Goal: Entertainment & Leisure: Consume media (video, audio)

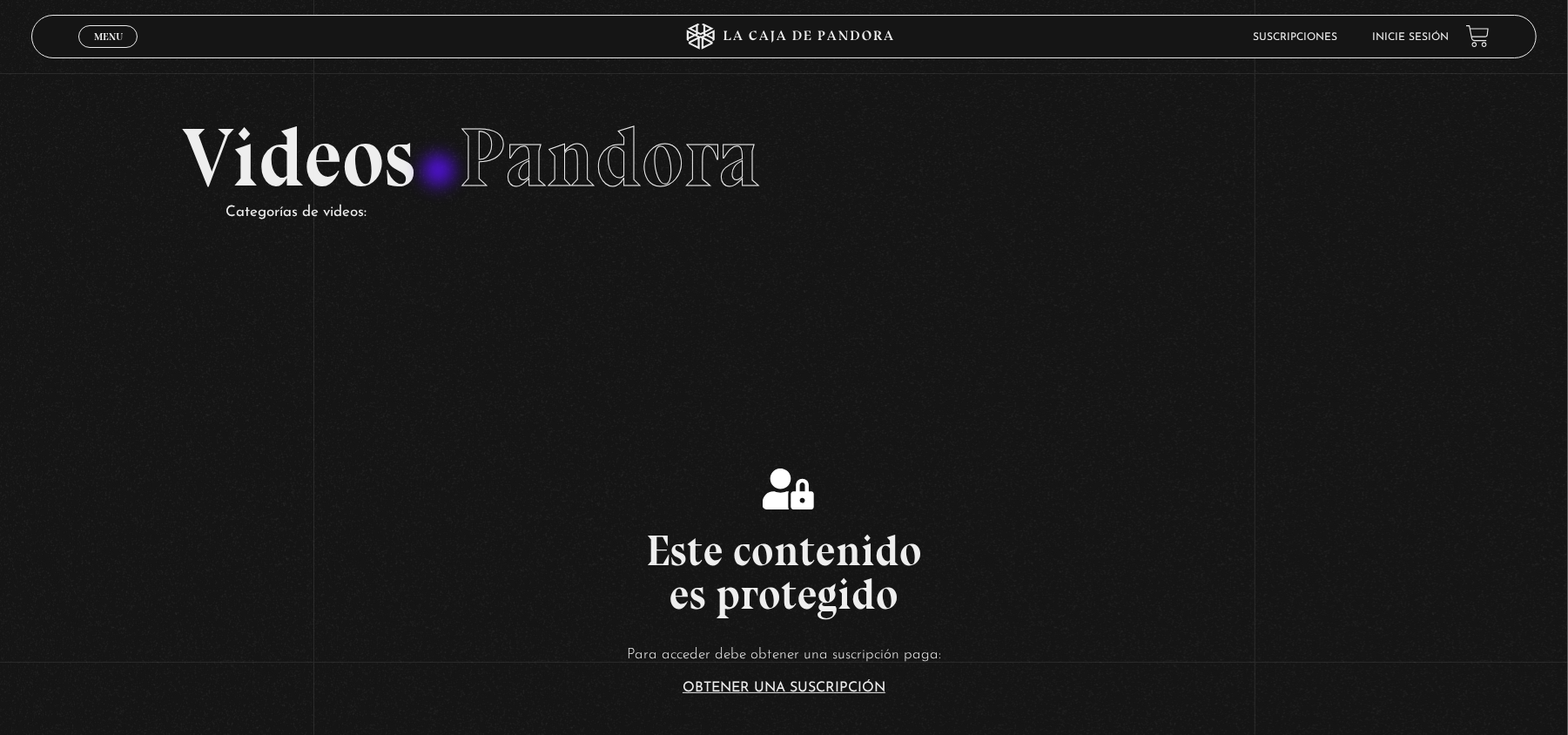
scroll to position [46, 0]
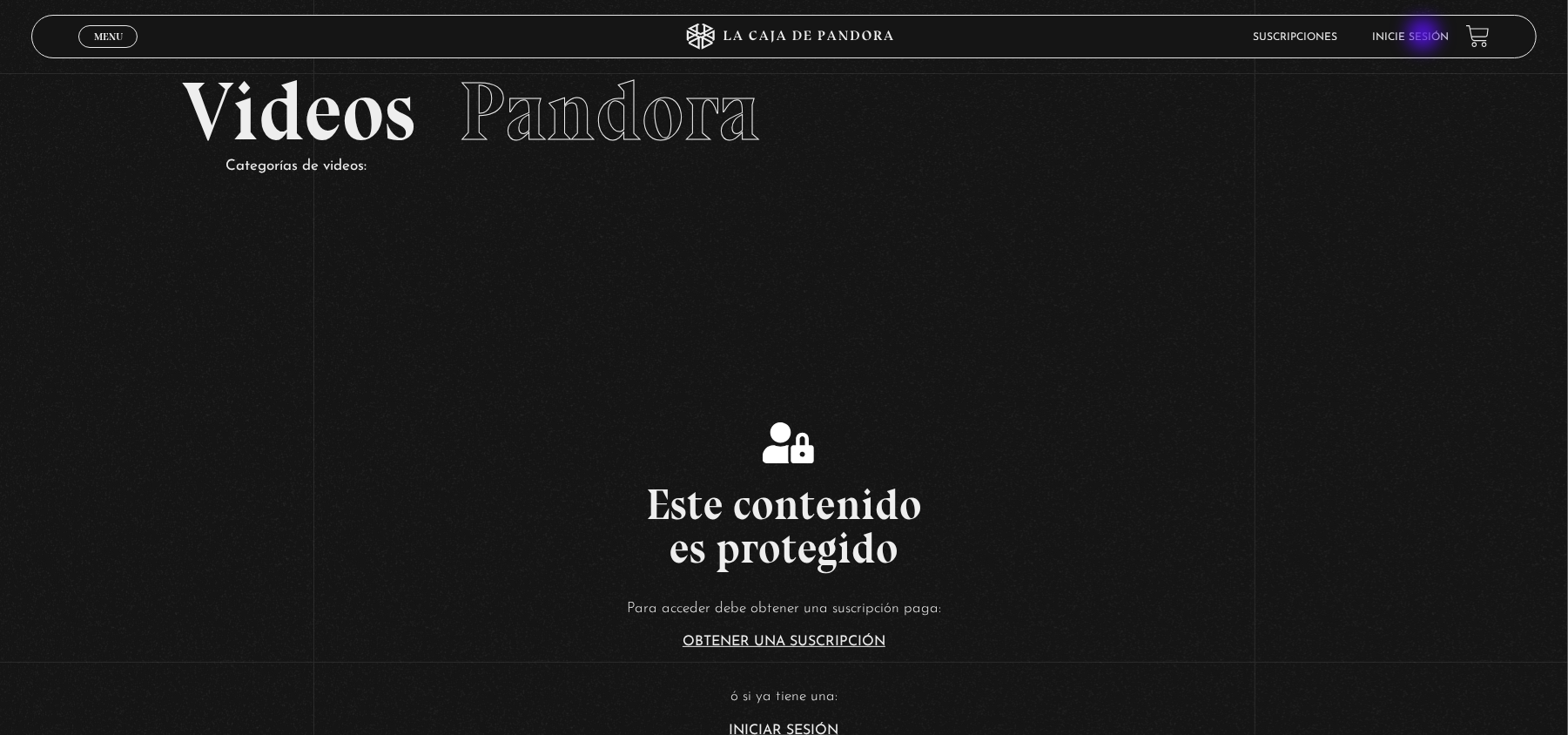
click at [1426, 36] on link "Inicie sesión" at bounding box center [1410, 37] width 77 height 11
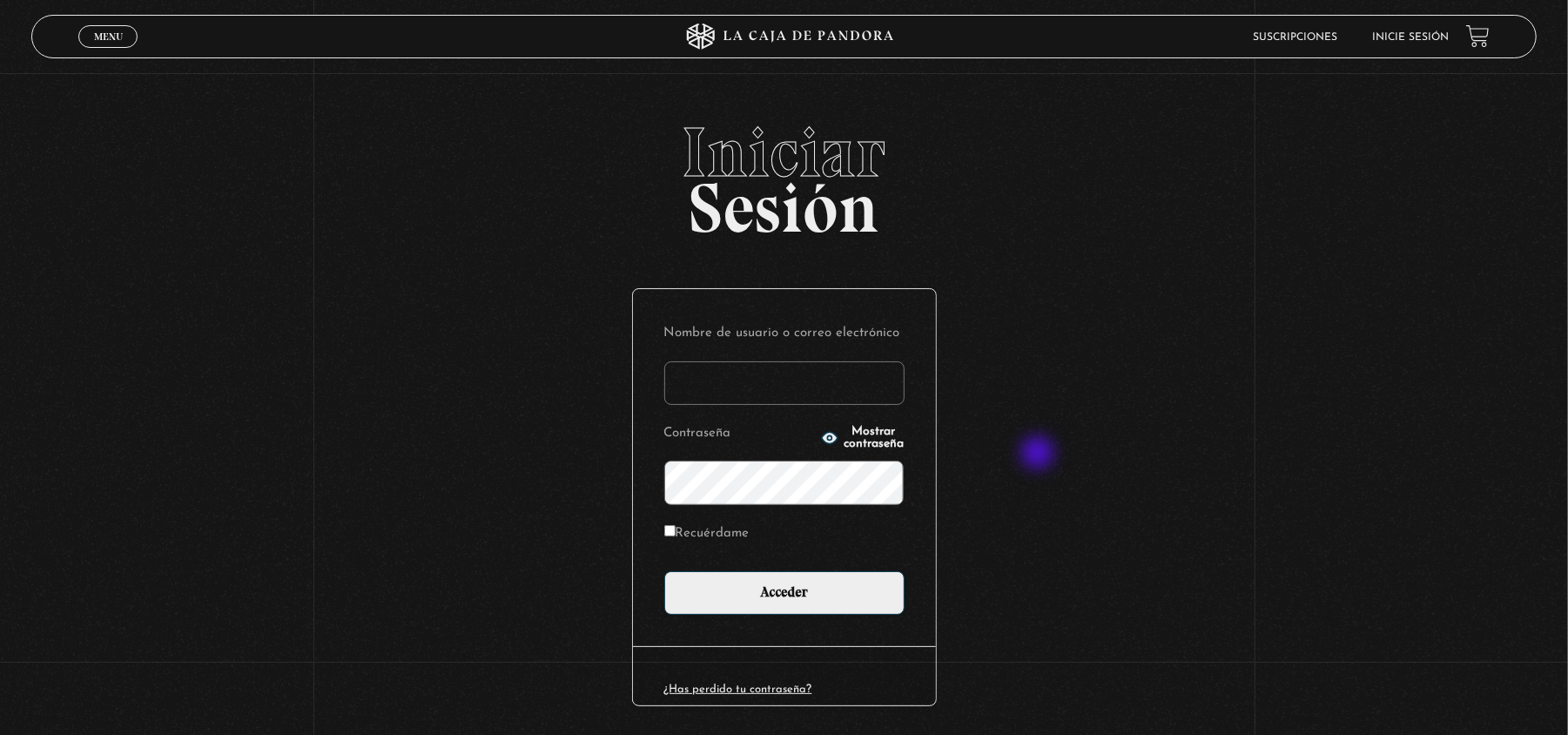
type input "monsee26"
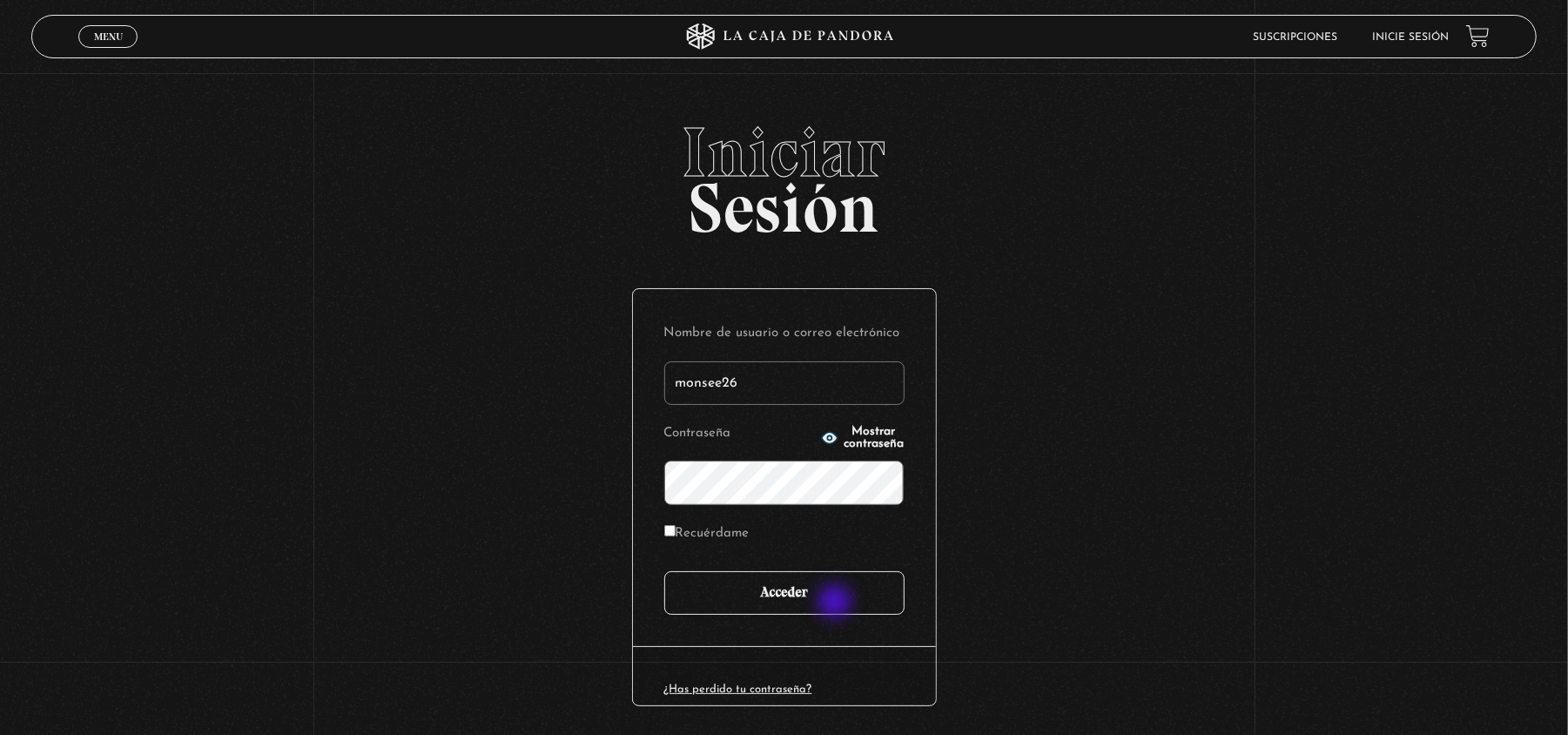
click at [837, 604] on input "Acceder" at bounding box center [784, 593] width 240 height 44
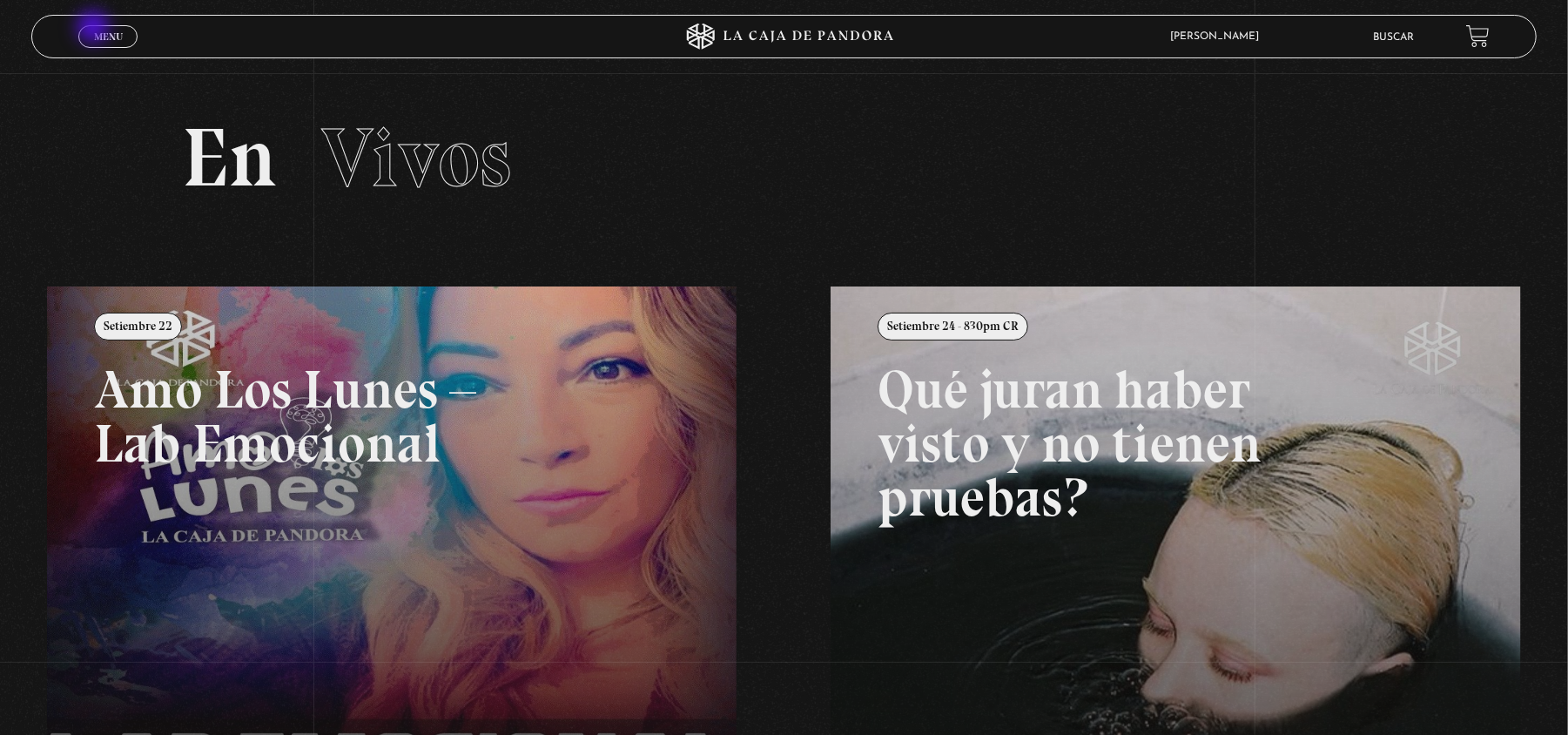
click at [95, 31] on span "Menu" at bounding box center [109, 36] width 29 height 11
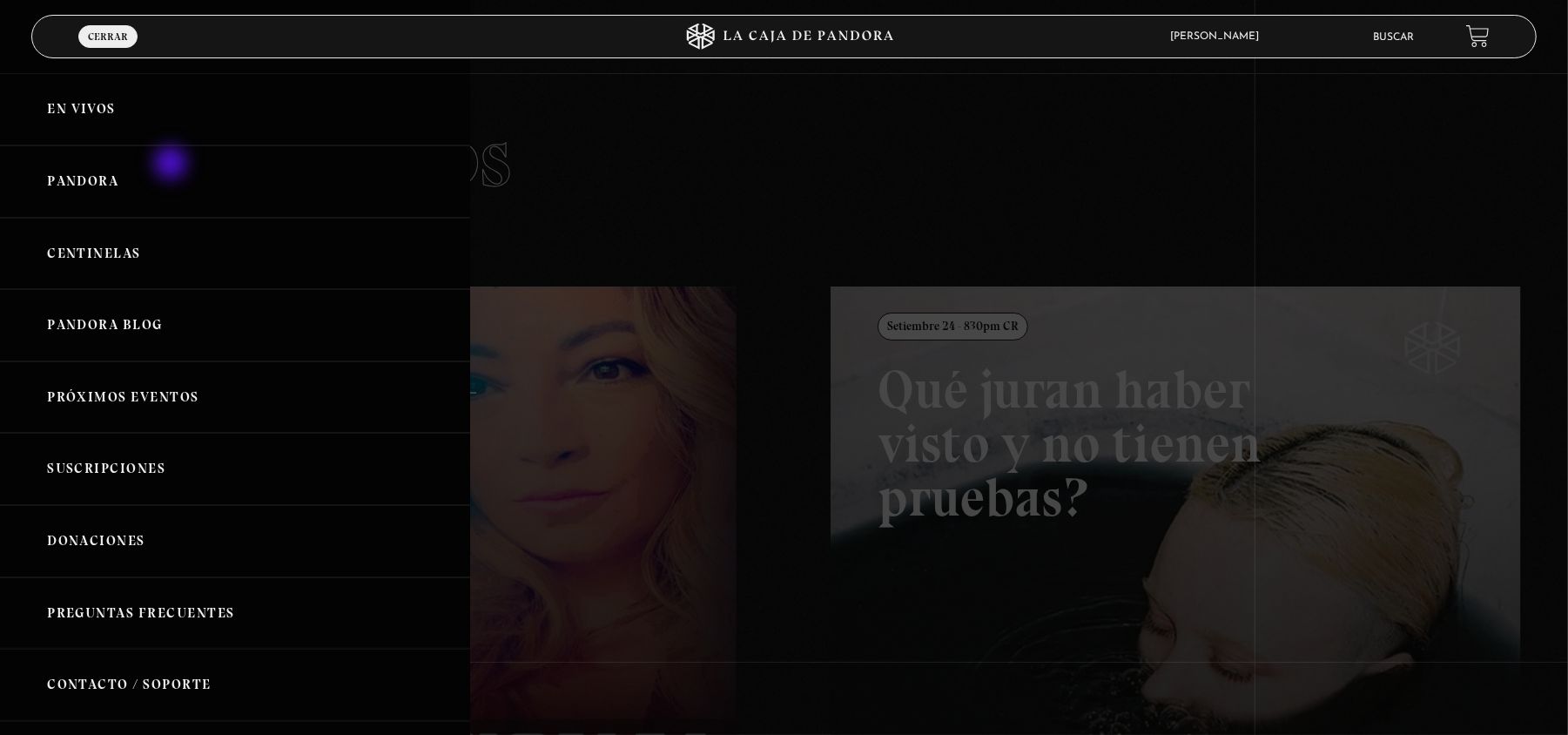
click at [172, 165] on link "Pandora" at bounding box center [235, 181] width 470 height 72
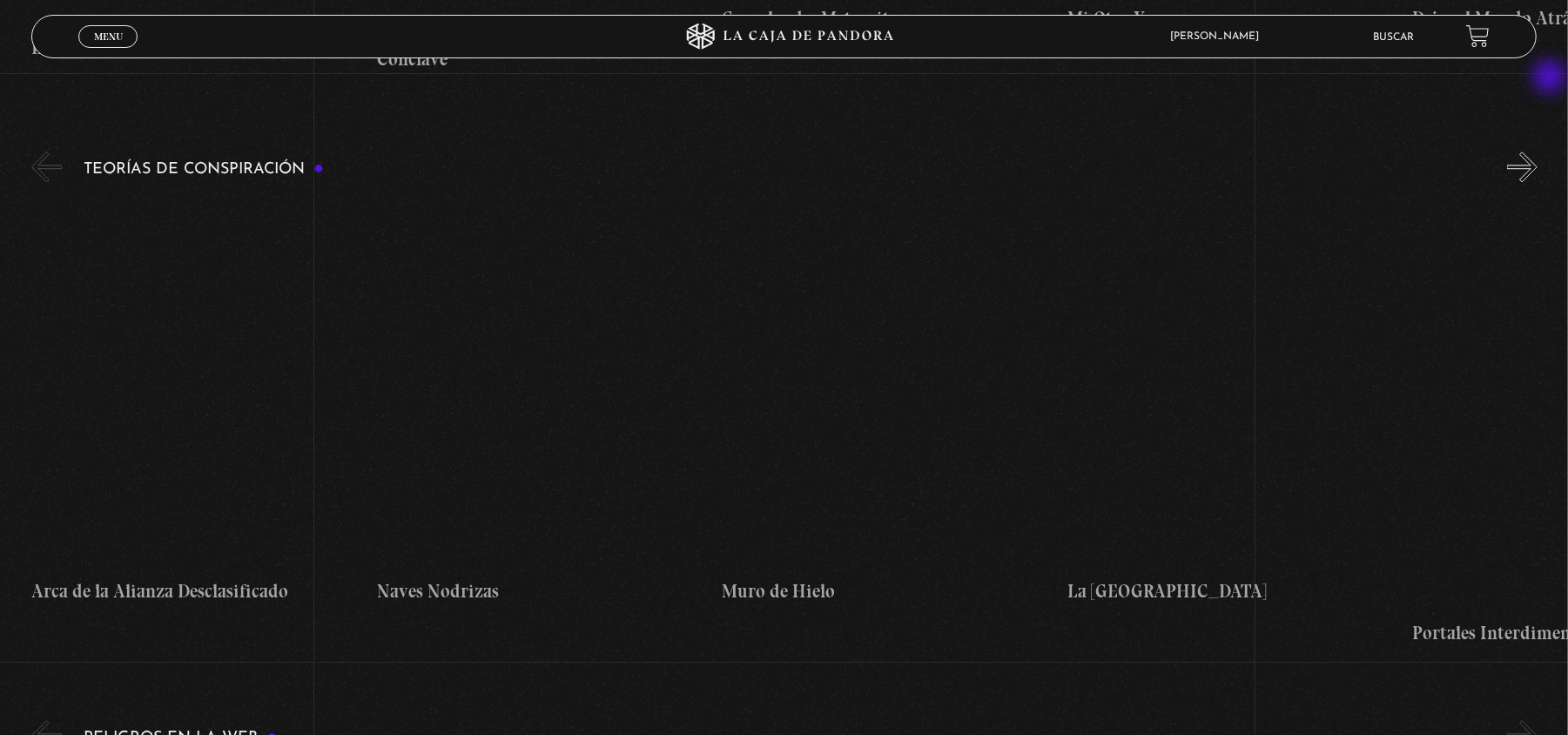
scroll to position [3066, 0]
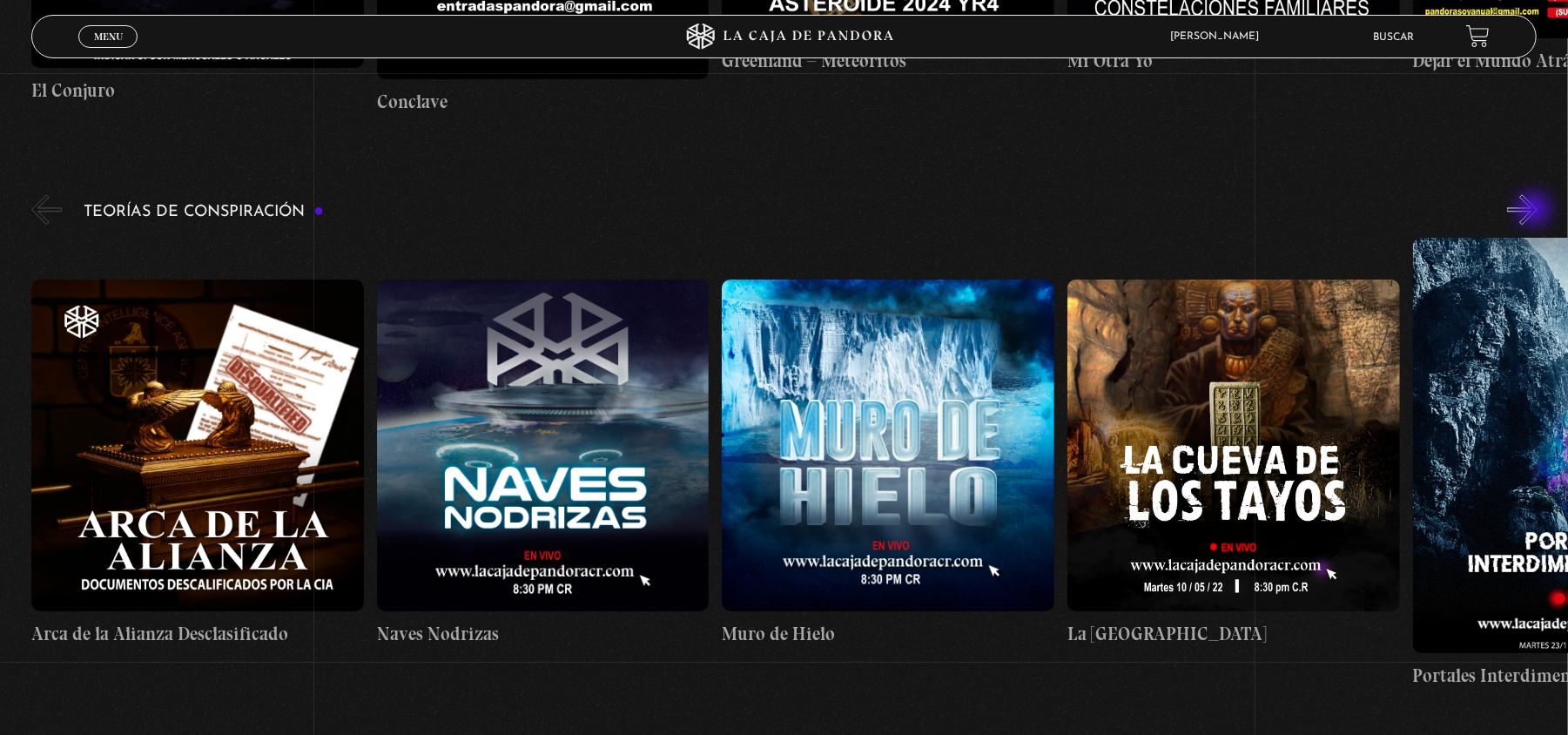
click at [1536, 211] on button "»" at bounding box center [1522, 209] width 30 height 30
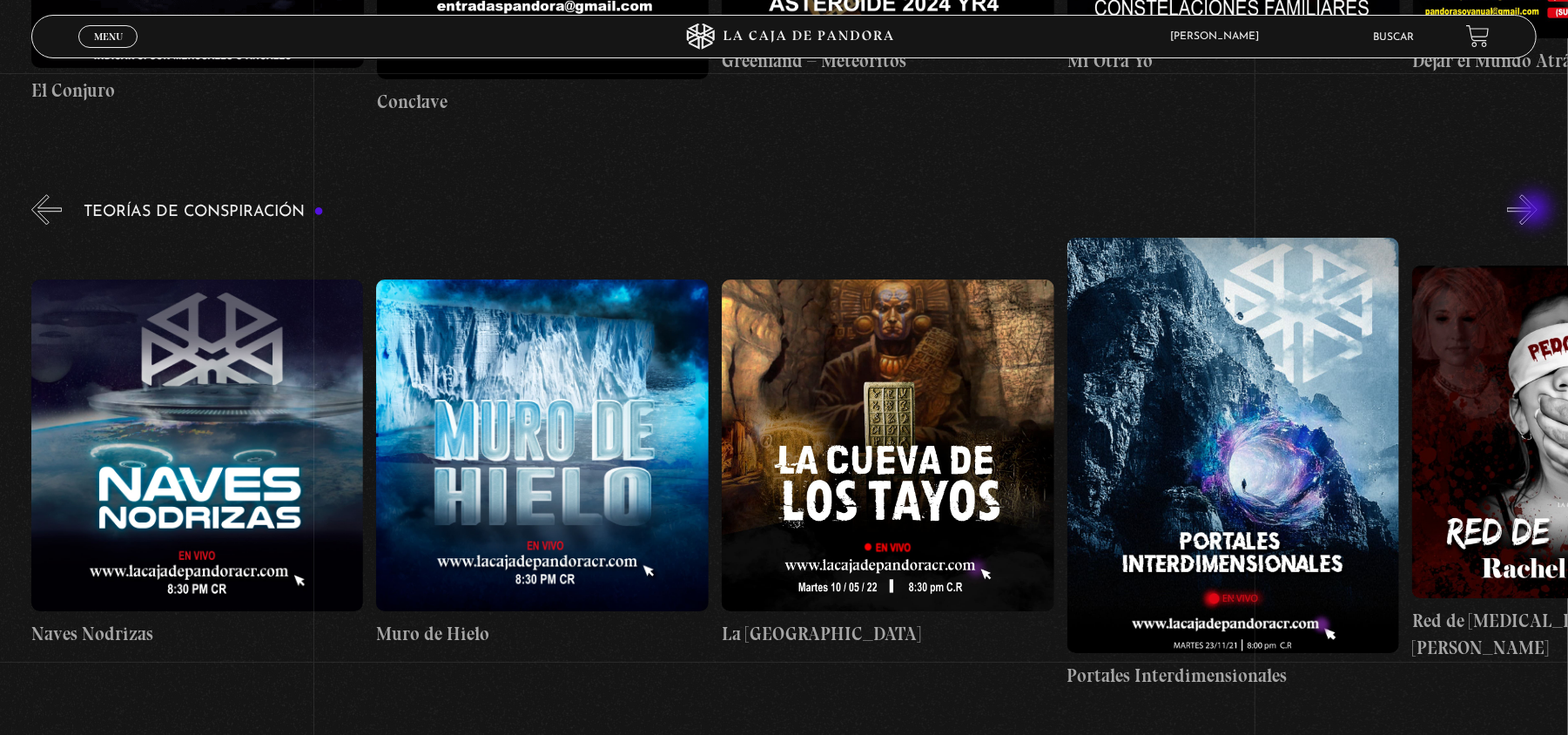
click at [1536, 211] on button "»" at bounding box center [1522, 209] width 30 height 30
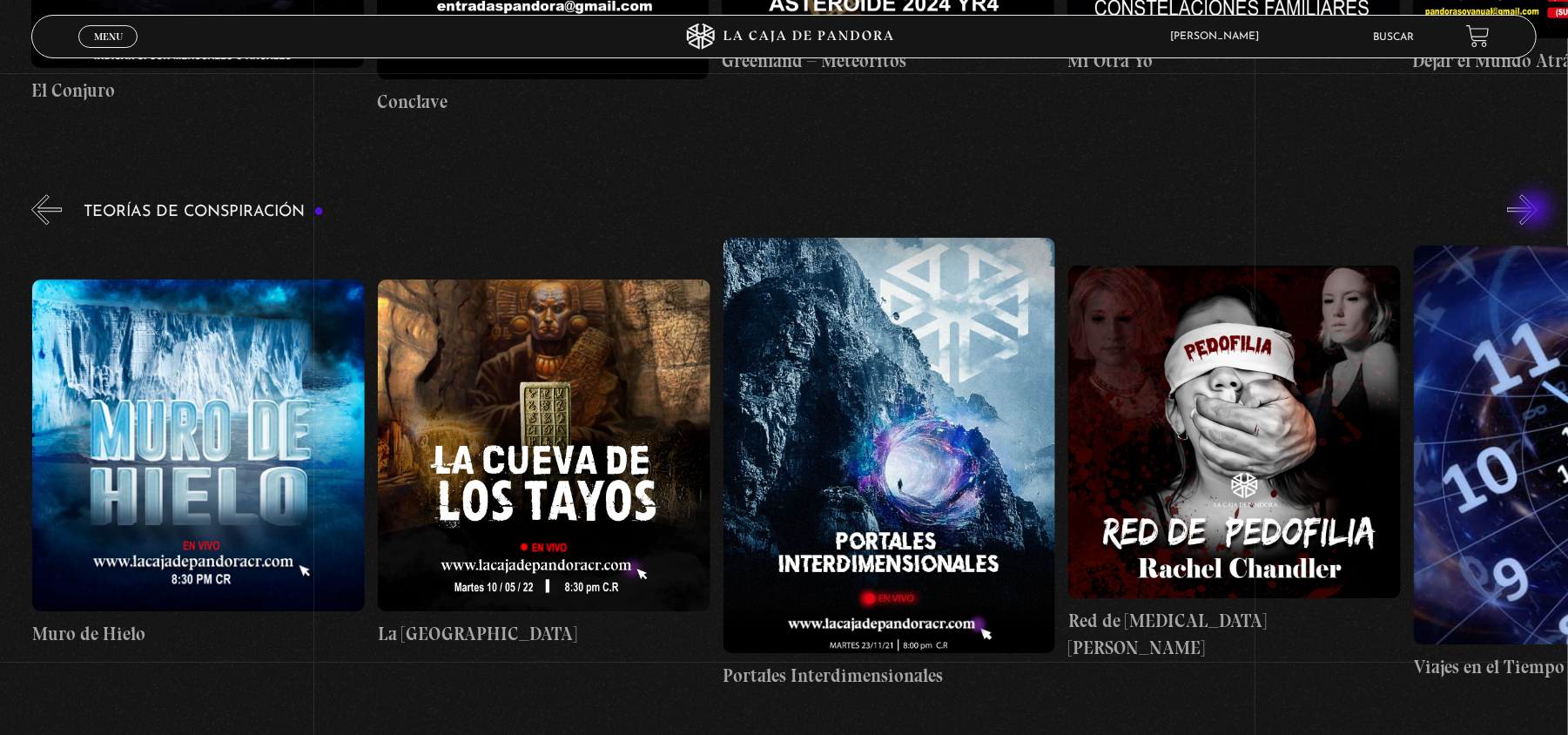
click at [1536, 211] on button "»" at bounding box center [1522, 209] width 30 height 30
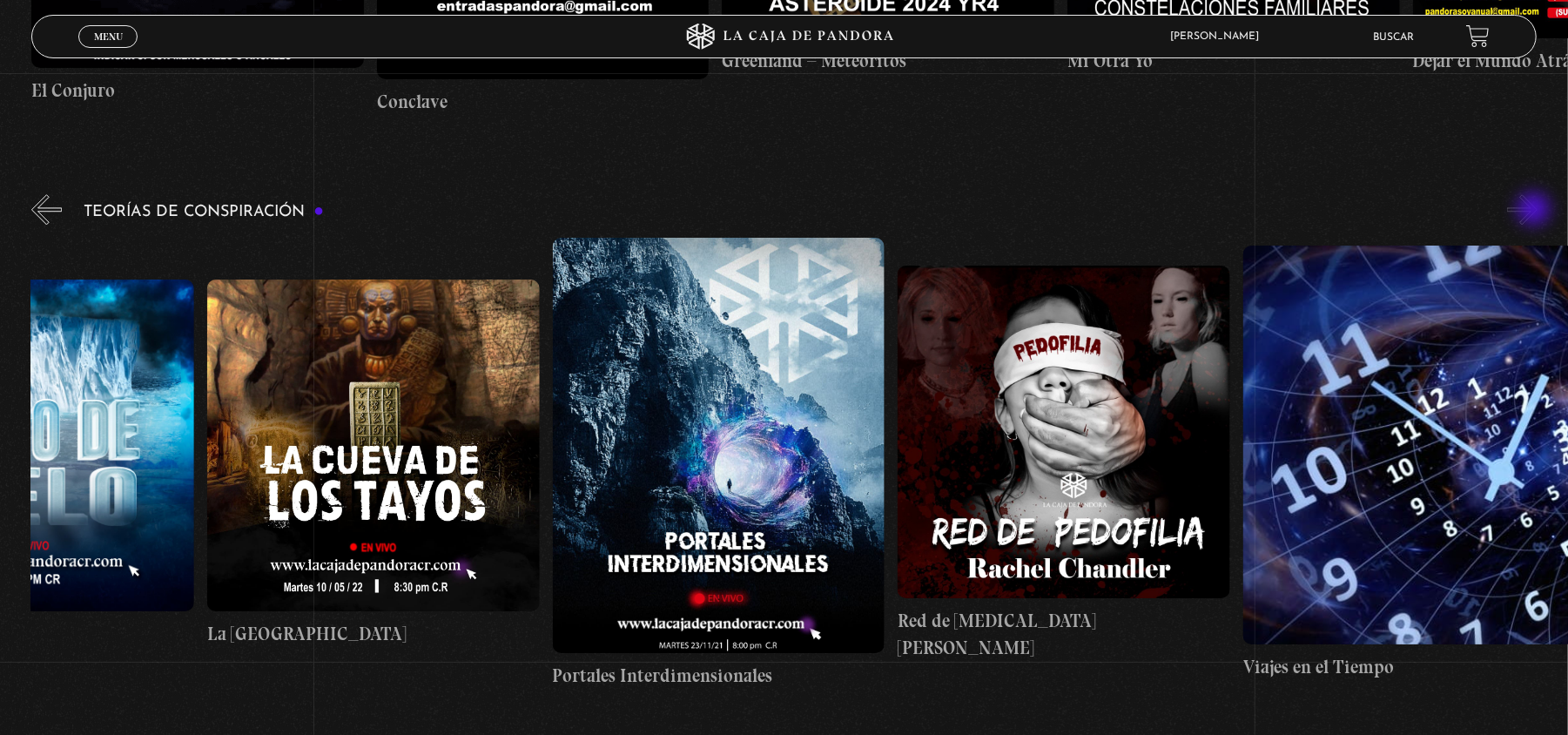
scroll to position [0, 864]
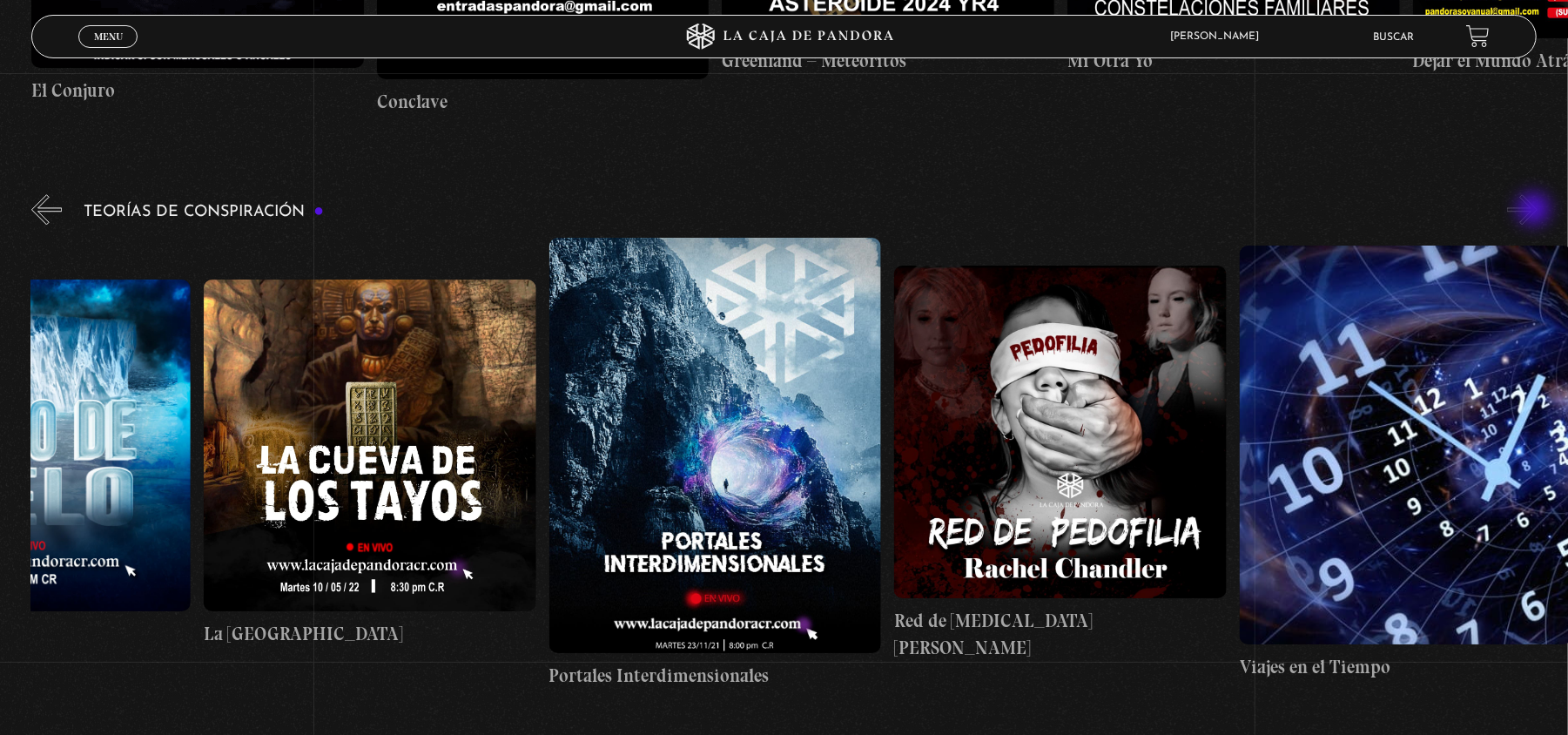
click at [1536, 211] on button "»" at bounding box center [1522, 209] width 30 height 30
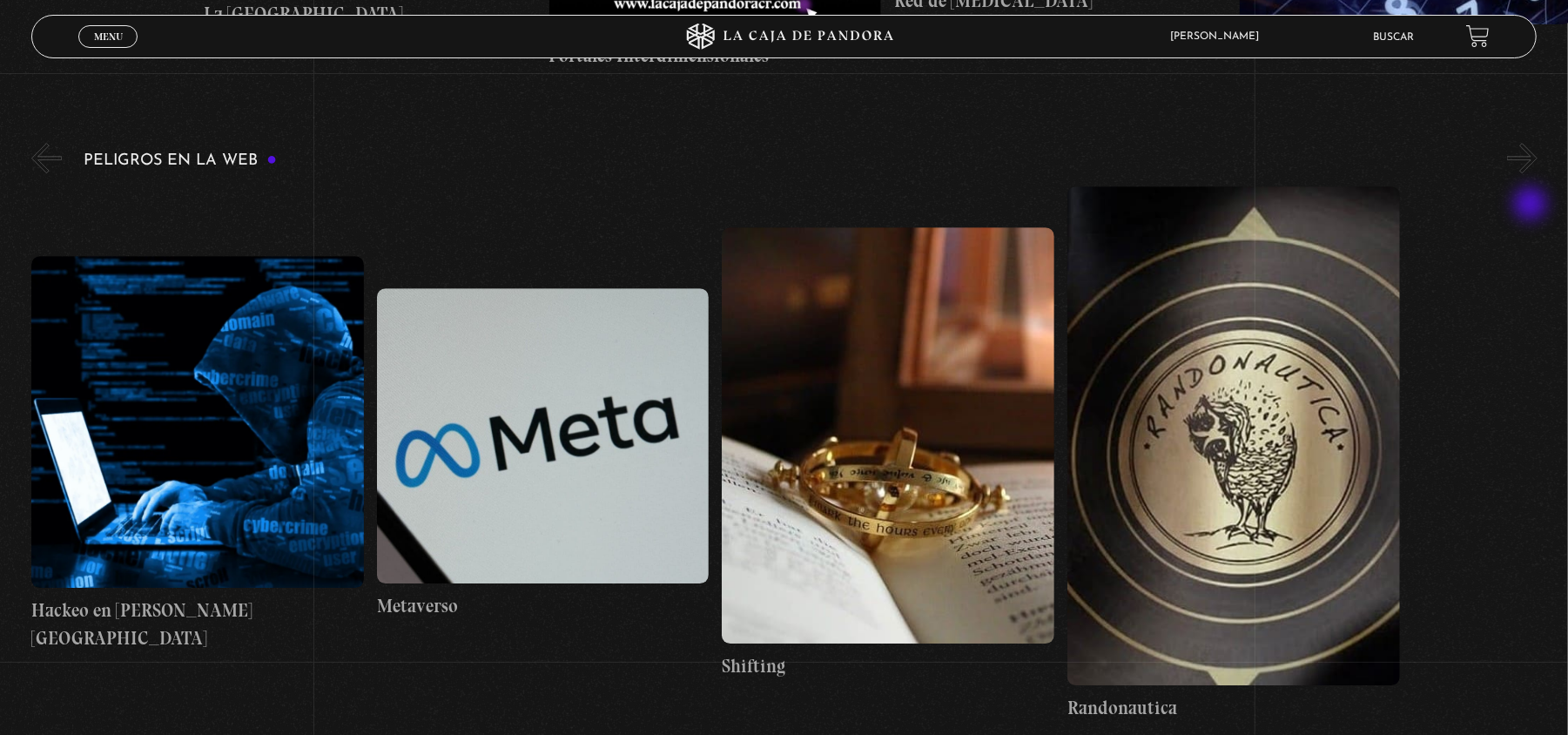
scroll to position [3716, 0]
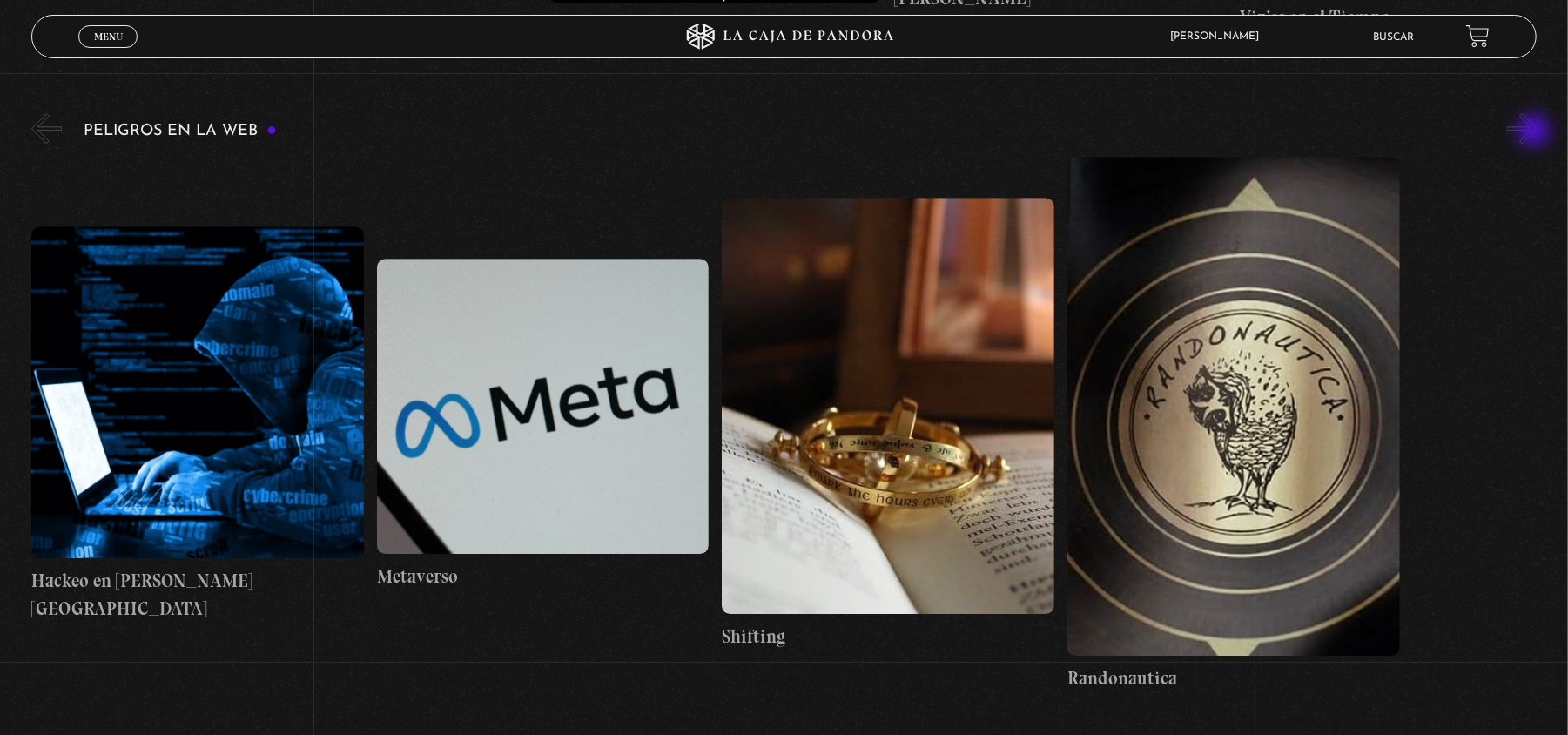
click at [1536, 132] on button "»" at bounding box center [1522, 128] width 30 height 30
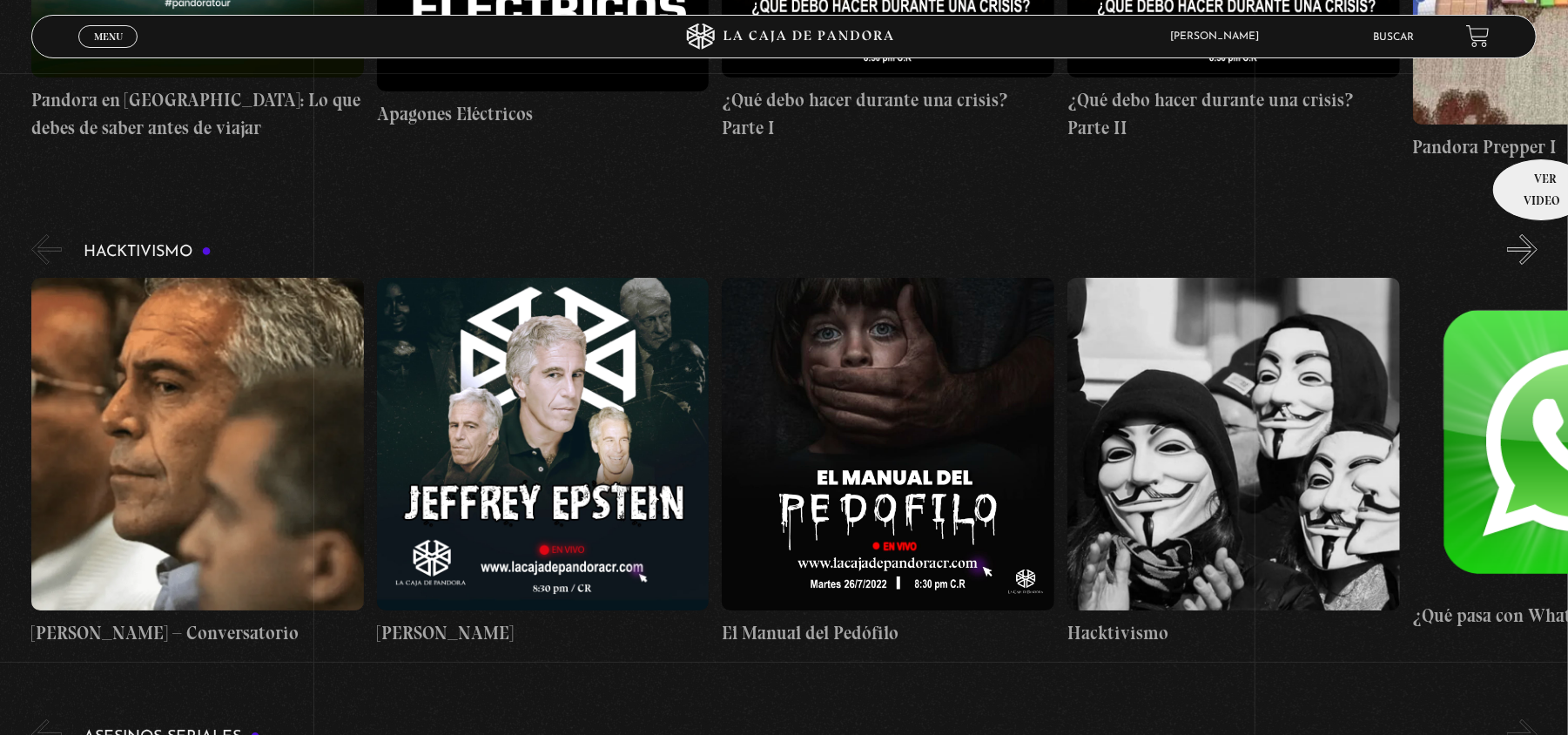
scroll to position [4831, 0]
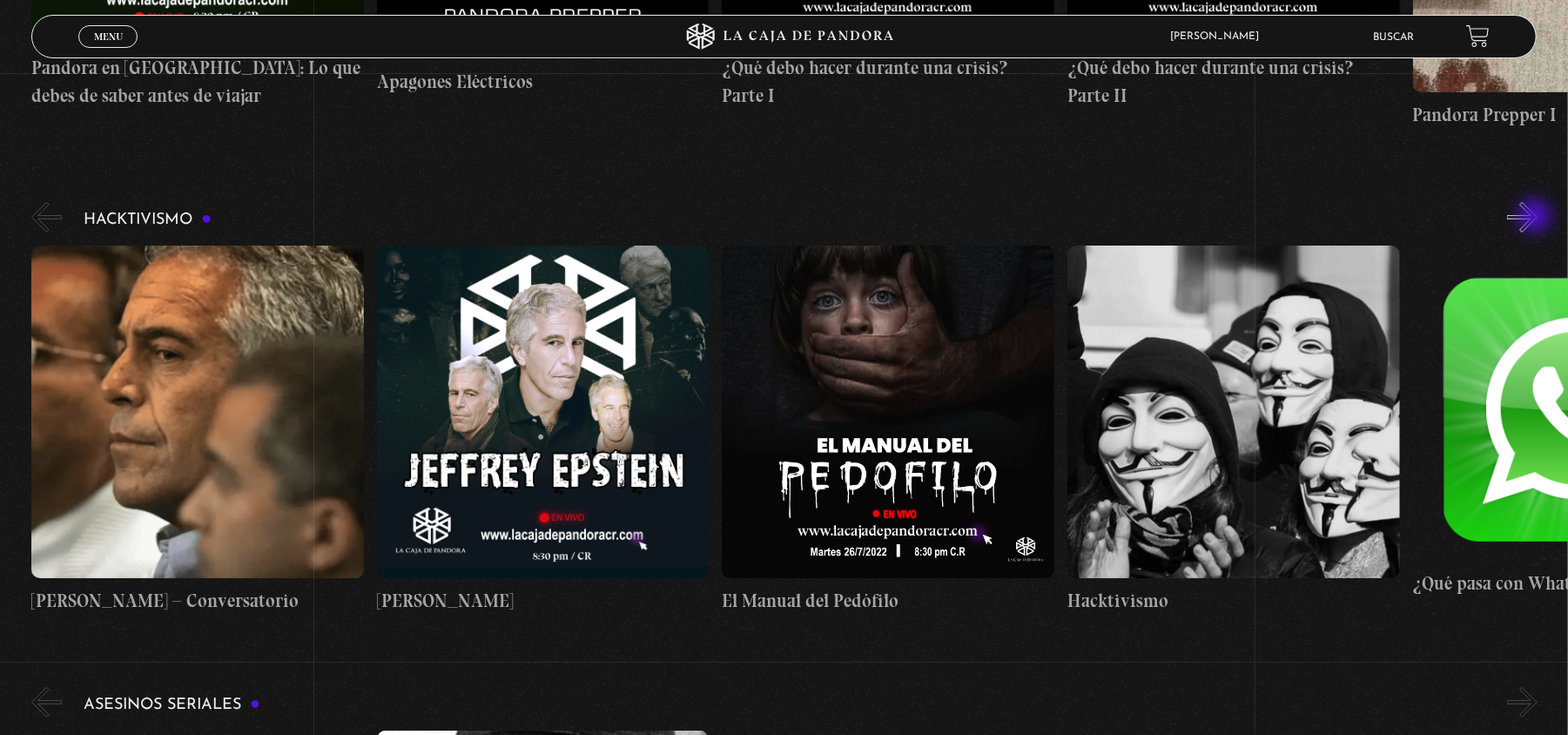
click at [1537, 218] on button "»" at bounding box center [1522, 217] width 30 height 30
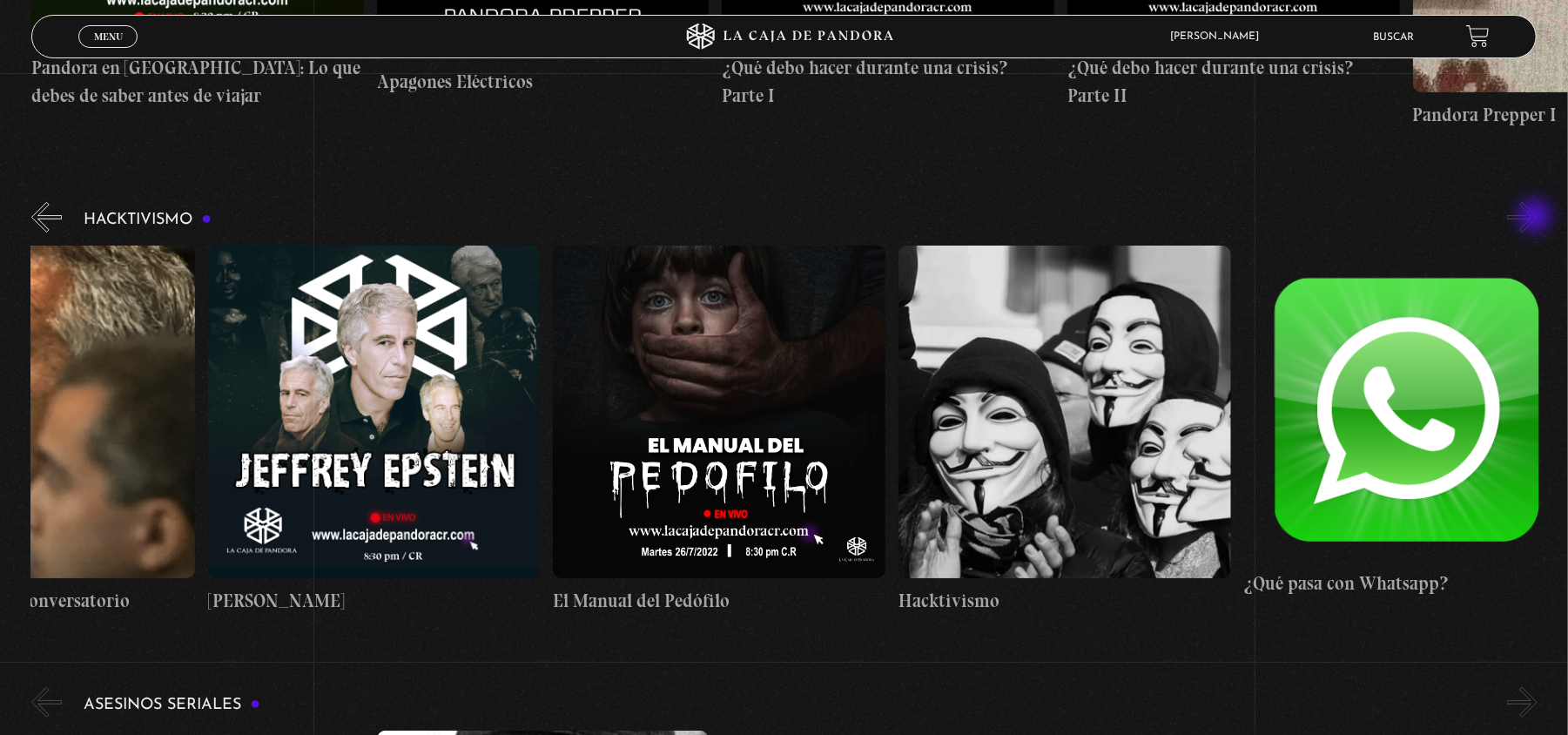
scroll to position [0, 172]
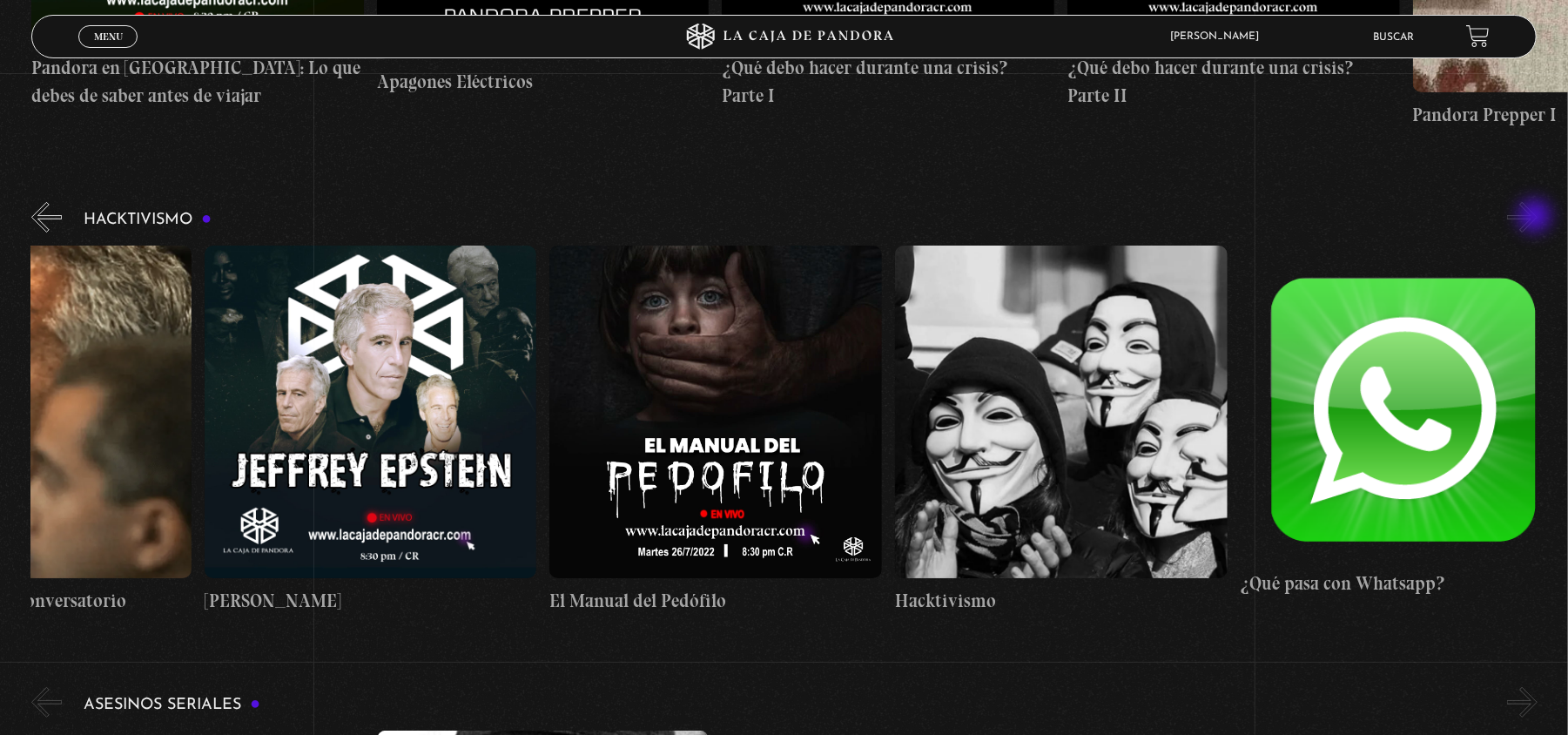
click at [1537, 218] on button "»" at bounding box center [1522, 217] width 30 height 30
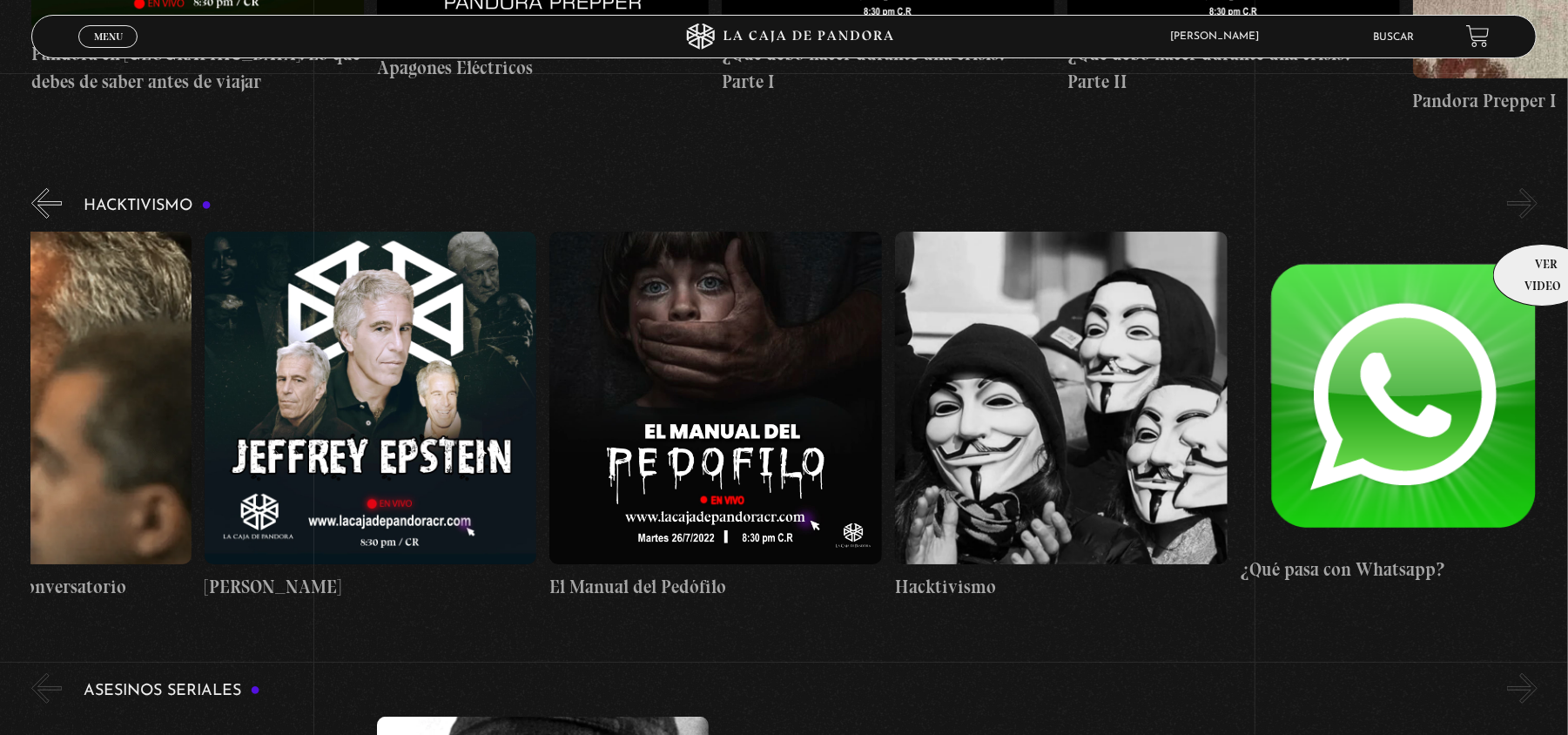
scroll to position [4831, 0]
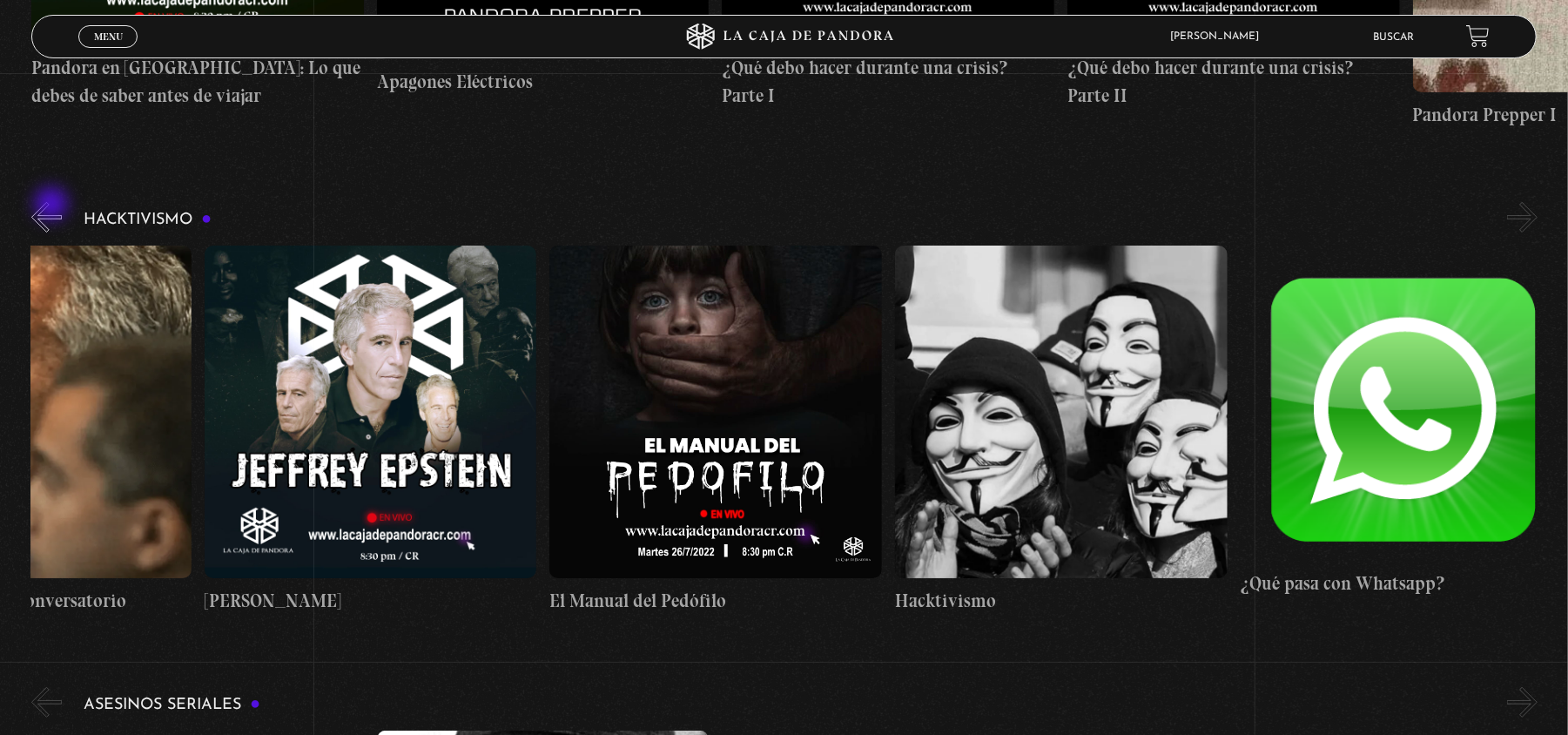
click at [54, 205] on button "«" at bounding box center [46, 217] width 30 height 30
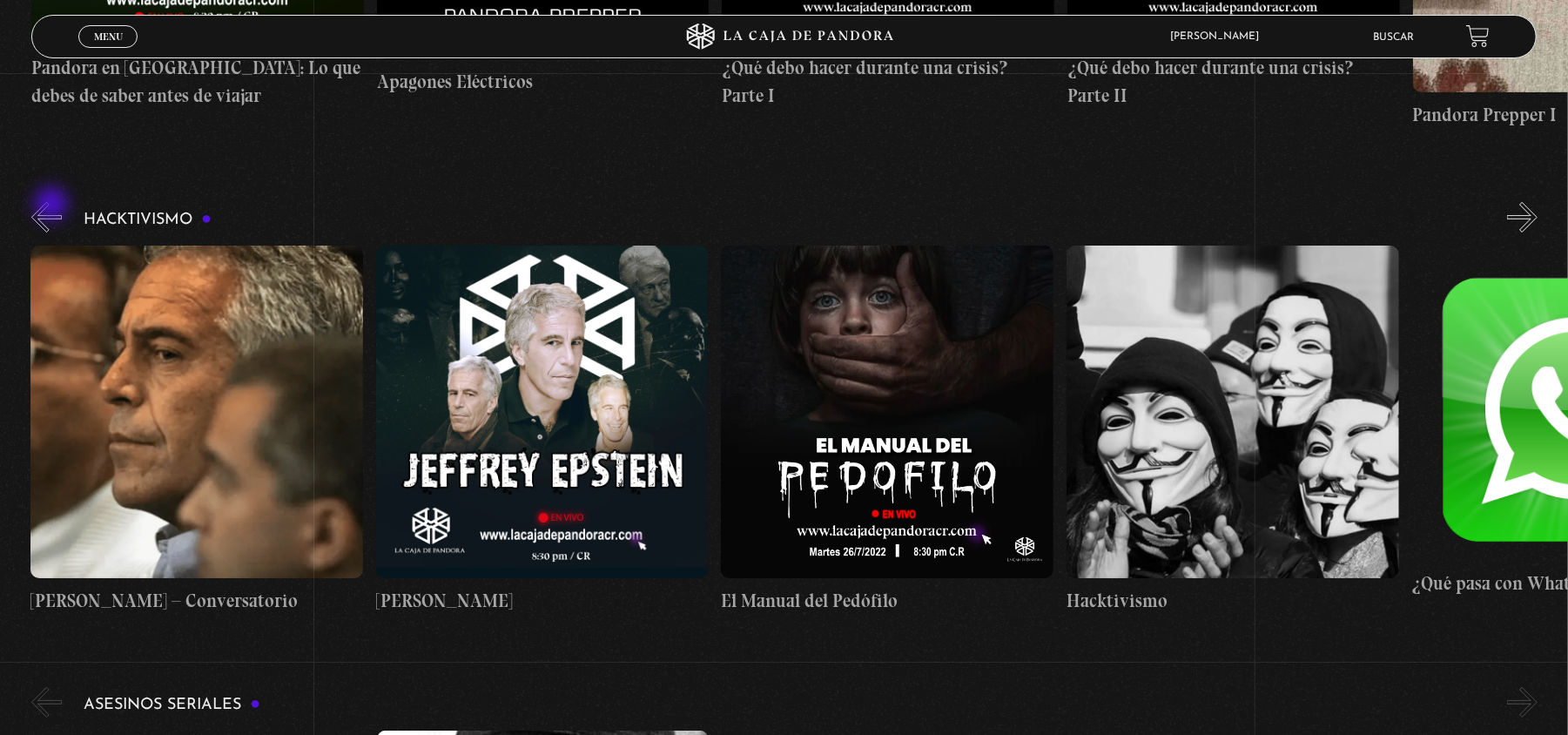
scroll to position [0, 0]
click at [509, 418] on figure at bounding box center [543, 412] width 333 height 333
